Goal: Transaction & Acquisition: Book appointment/travel/reservation

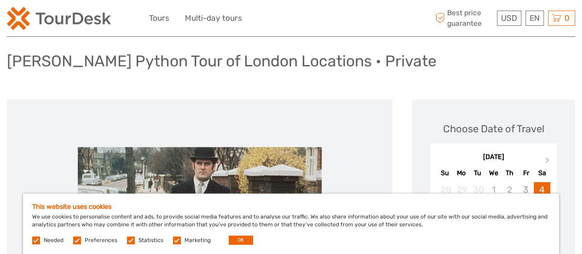
scroll to position [138, 0]
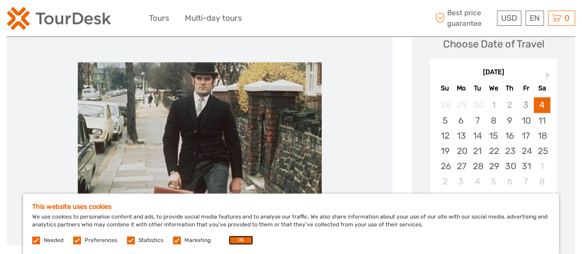
click at [244, 242] on button "OK" at bounding box center [241, 239] width 24 height 9
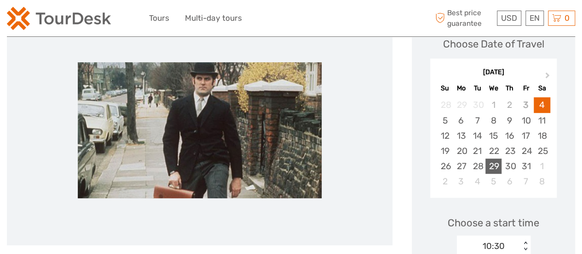
click at [497, 167] on div "29" at bounding box center [494, 165] width 16 height 15
click at [513, 168] on div "30" at bounding box center [510, 165] width 16 height 15
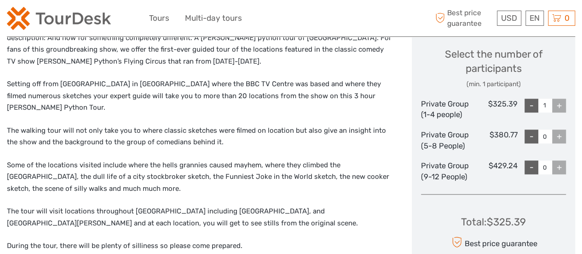
scroll to position [460, 0]
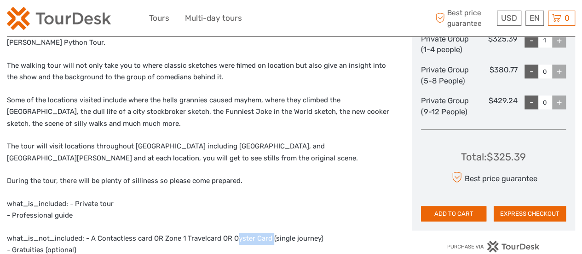
drag, startPoint x: 271, startPoint y: 228, endPoint x: 297, endPoint y: 209, distance: 32.4
click at [236, 233] on p "what_is_not_included: - A Contactless card OR Zone 1 Travelcard OR Oyster Card …" at bounding box center [200, 244] width 386 height 23
click at [254, 201] on p "what_is_included: - Private tour - Professional guide" at bounding box center [200, 209] width 386 height 23
drag, startPoint x: 272, startPoint y: 226, endPoint x: 231, endPoint y: 226, distance: 40.5
click at [231, 233] on p "what_is_not_included: - A Contactless card OR Zone 1 Travelcard OR Oyster Card …" at bounding box center [200, 244] width 386 height 23
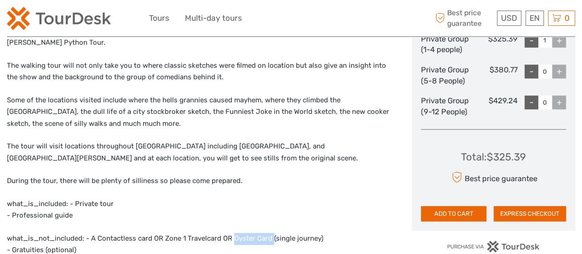
copy p "Oyster Card"
